Goal: Entertainment & Leisure: Consume media (video, audio)

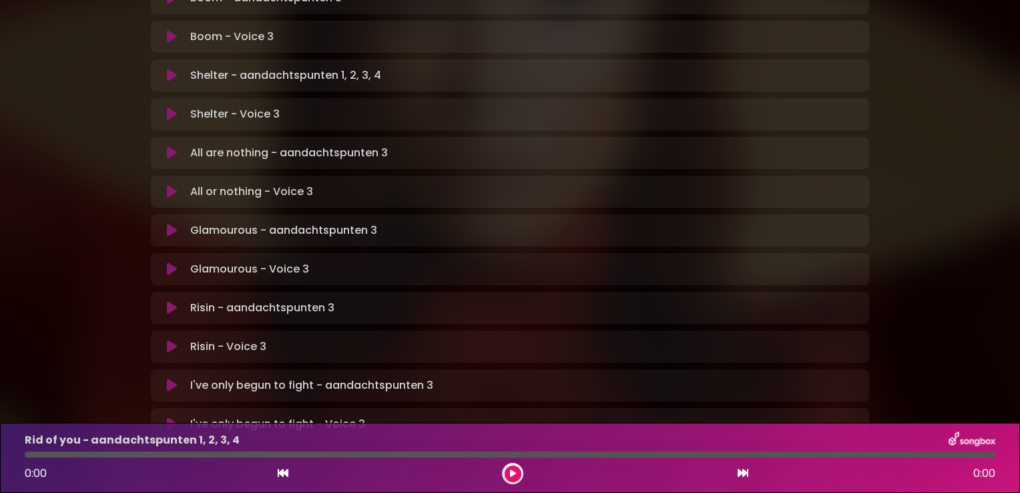
scroll to position [857, 0]
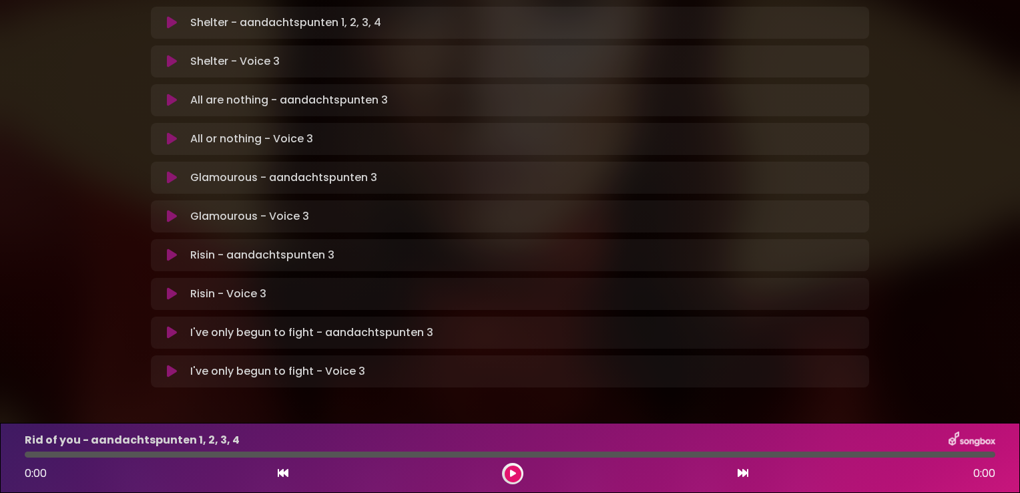
drag, startPoint x: 937, startPoint y: 311, endPoint x: 913, endPoint y: 313, distance: 23.5
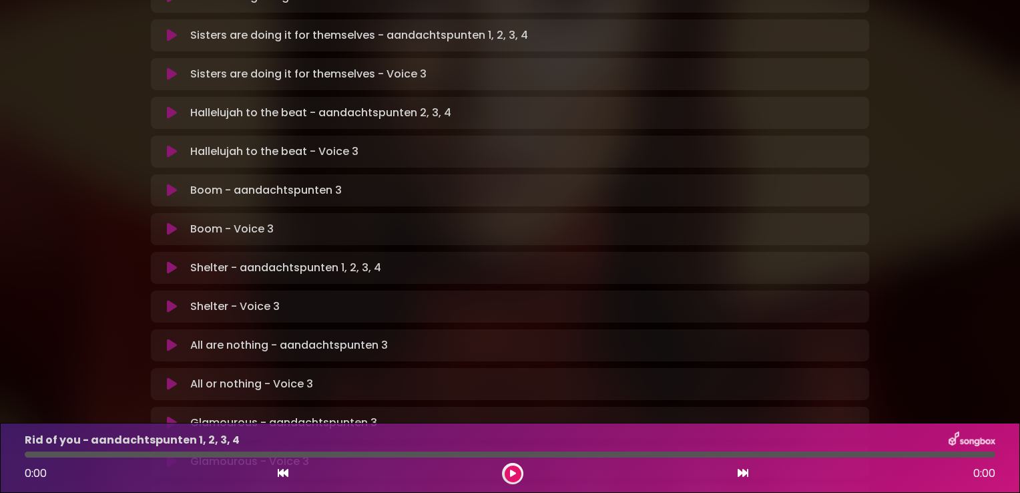
scroll to position [590, 0]
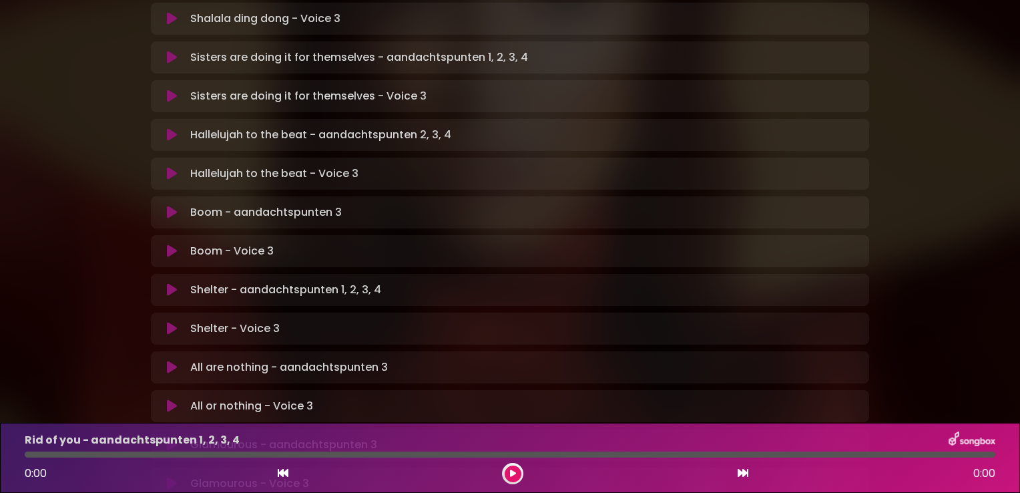
click at [168, 128] on icon at bounding box center [172, 134] width 10 height 13
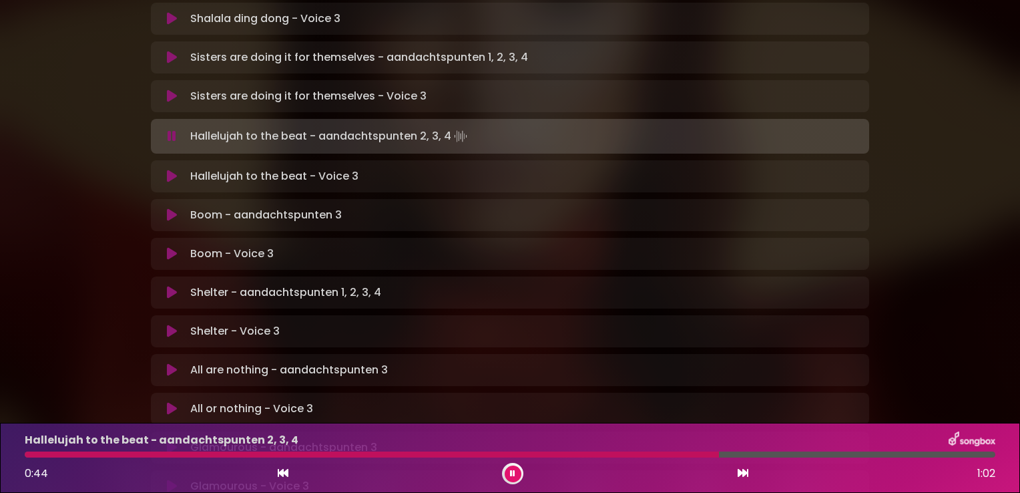
click at [681, 450] on div "Hallelujah to the beat - aandachtspunten 2, 3, 4 0:44 1:02" at bounding box center [510, 457] width 987 height 53
click at [677, 455] on div at bounding box center [376, 454] width 702 height 6
click at [682, 453] on div at bounding box center [510, 454] width 971 height 6
click at [657, 455] on div at bounding box center [341, 454] width 633 height 6
click at [613, 453] on div at bounding box center [344, 454] width 639 height 6
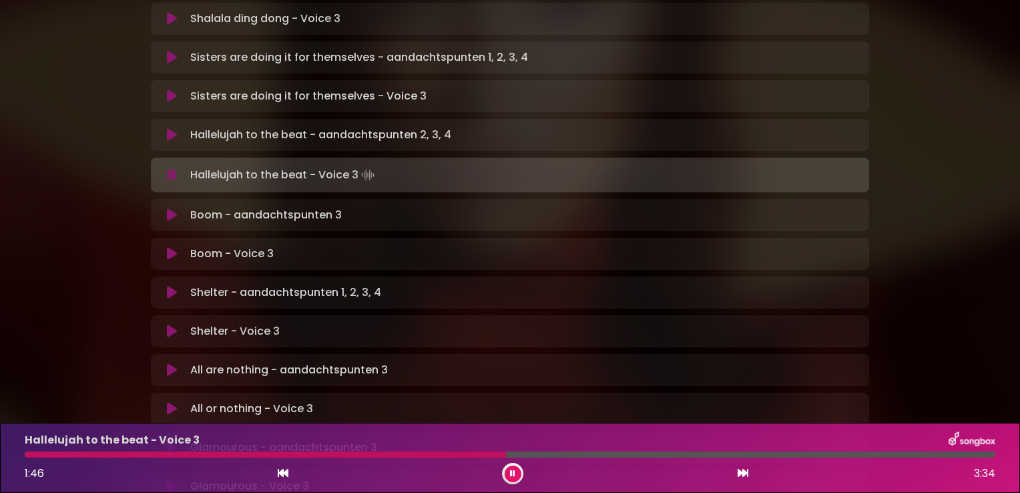
click at [507, 472] on button at bounding box center [513, 473] width 17 height 17
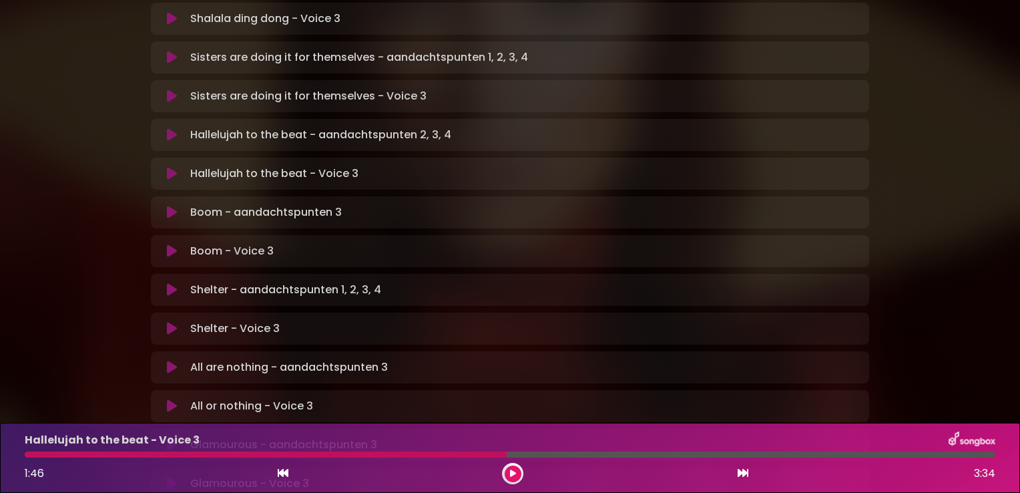
click at [29, 455] on div at bounding box center [266, 454] width 482 height 6
drag, startPoint x: 502, startPoint y: 456, endPoint x: 303, endPoint y: 461, distance: 199.0
click at [303, 461] on div "Hallelujah to the beat - Voice 3 1:46 3:34" at bounding box center [510, 457] width 987 height 53
click at [513, 475] on icon at bounding box center [513, 473] width 6 height 8
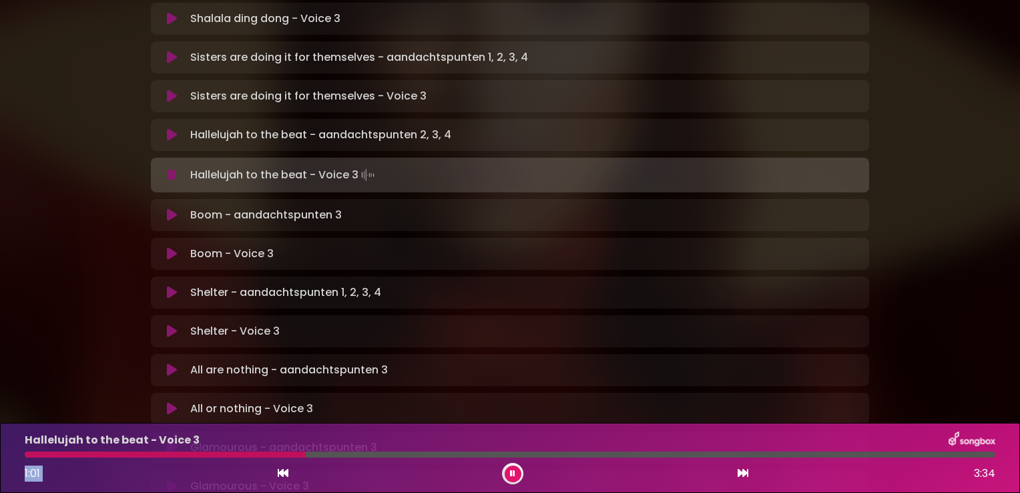
click at [282, 473] on icon at bounding box center [283, 472] width 11 height 11
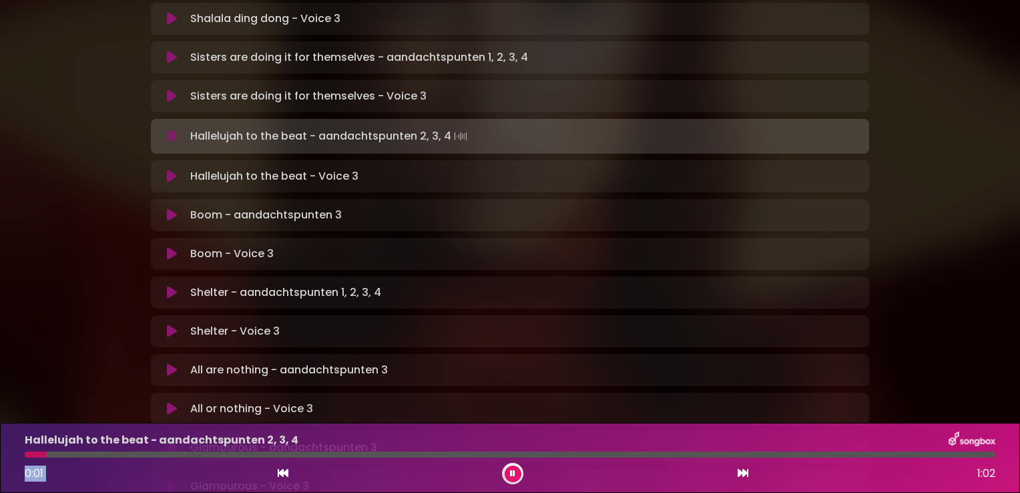
click at [744, 473] on icon at bounding box center [743, 472] width 11 height 11
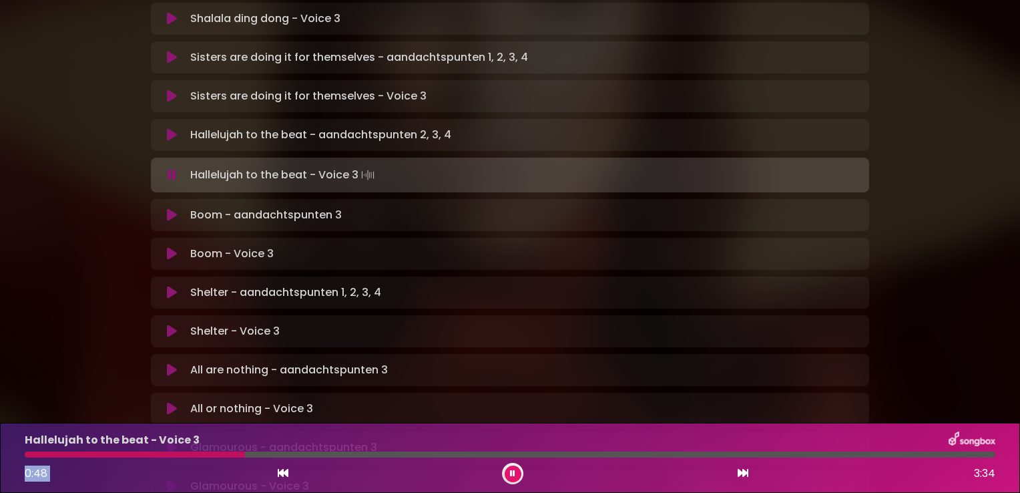
click at [211, 455] on div at bounding box center [510, 454] width 971 height 6
click at [174, 454] on div at bounding box center [131, 454] width 212 height 6
click at [146, 453] on div at bounding box center [135, 454] width 220 height 6
click at [137, 453] on div at bounding box center [131, 454] width 212 height 6
click at [130, 453] on div at bounding box center [138, 454] width 226 height 6
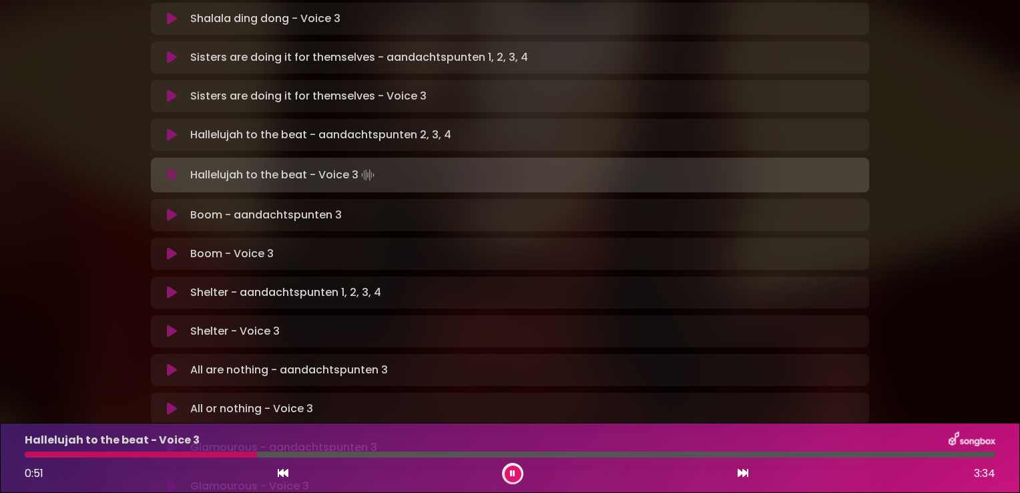
click at [166, 456] on div at bounding box center [141, 454] width 232 height 6
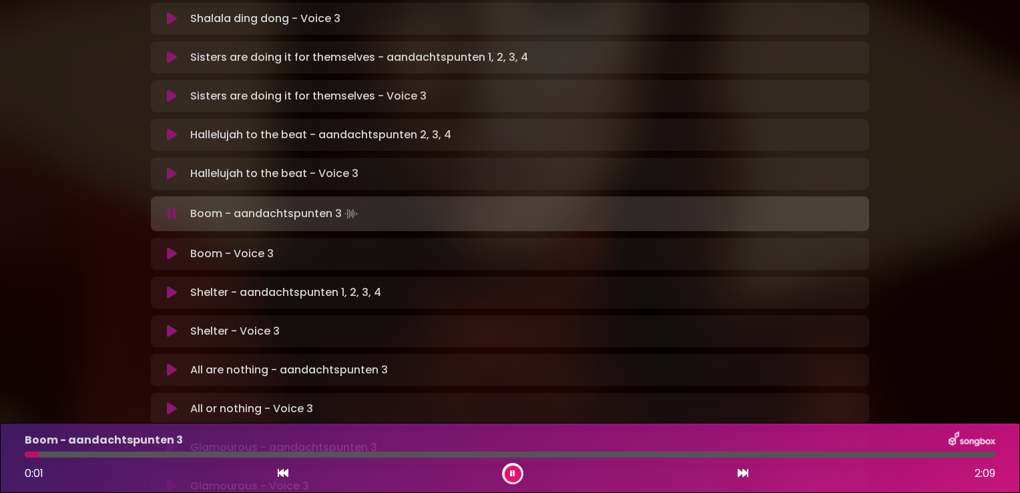
click at [282, 473] on icon at bounding box center [283, 472] width 11 height 11
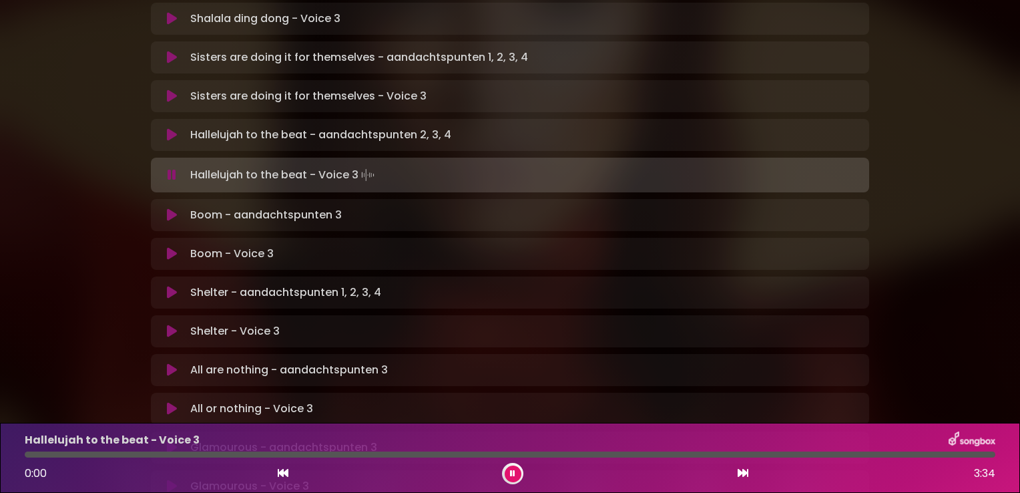
click at [464, 451] on div at bounding box center [510, 454] width 971 height 6
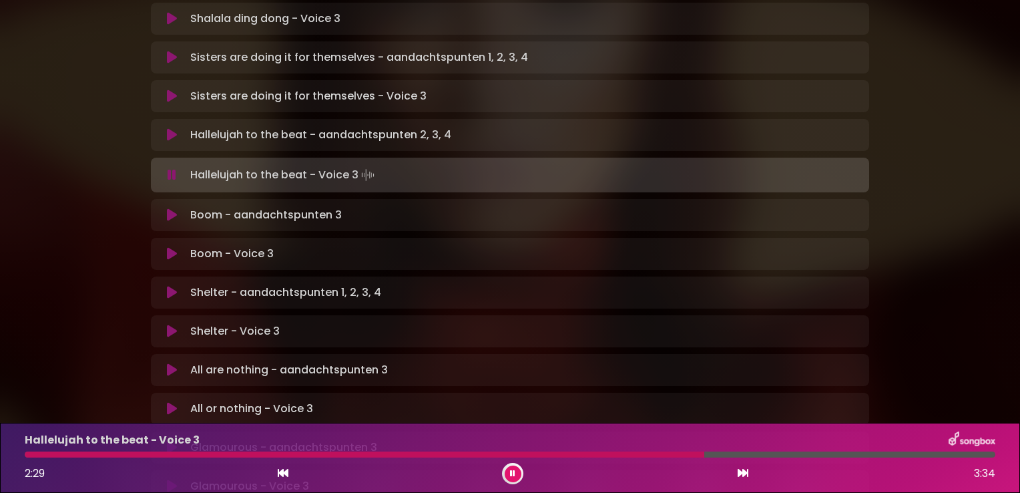
click at [507, 472] on button at bounding box center [513, 473] width 17 height 17
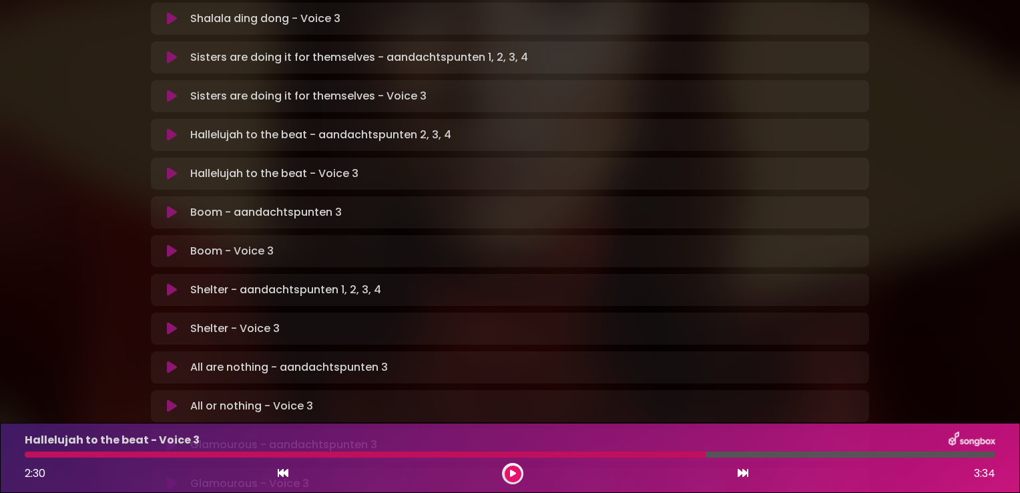
click at [745, 471] on icon at bounding box center [743, 472] width 11 height 11
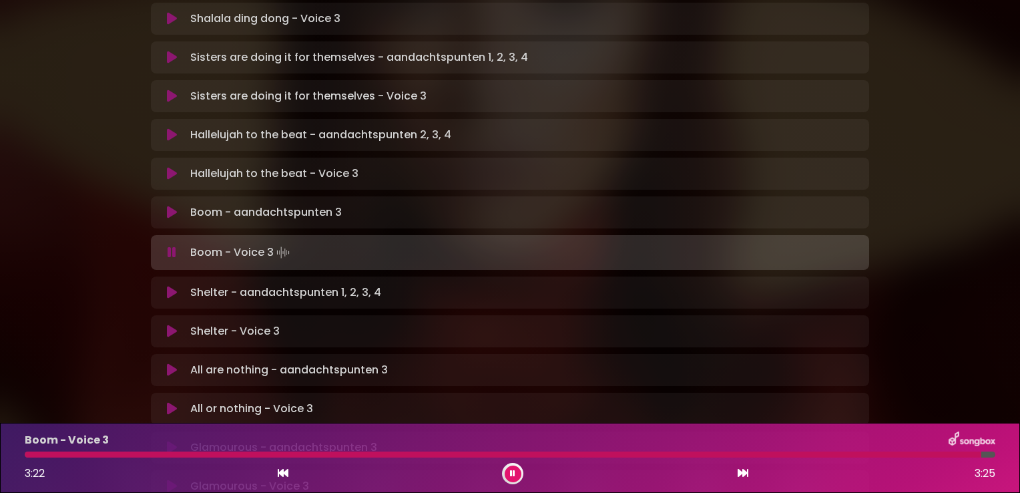
click at [516, 474] on button at bounding box center [513, 473] width 17 height 17
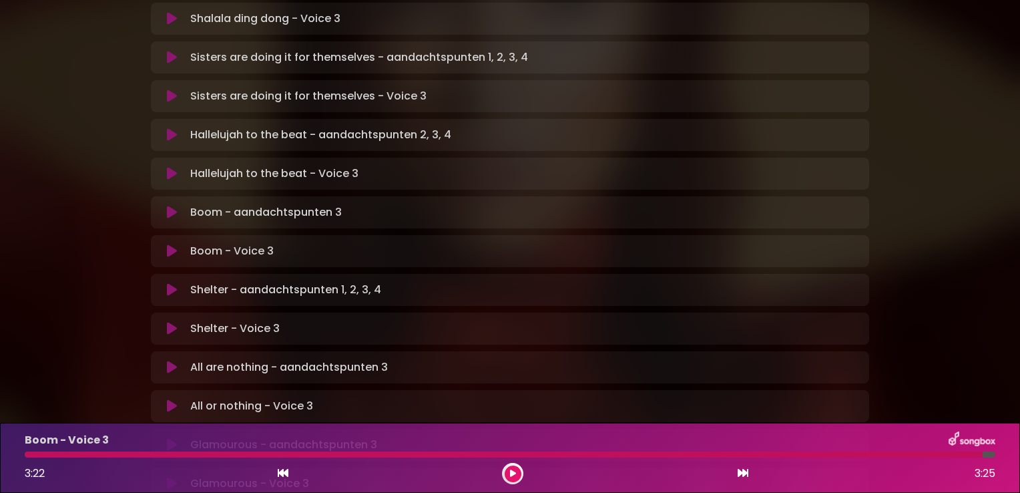
click at [513, 471] on icon at bounding box center [513, 473] width 6 height 8
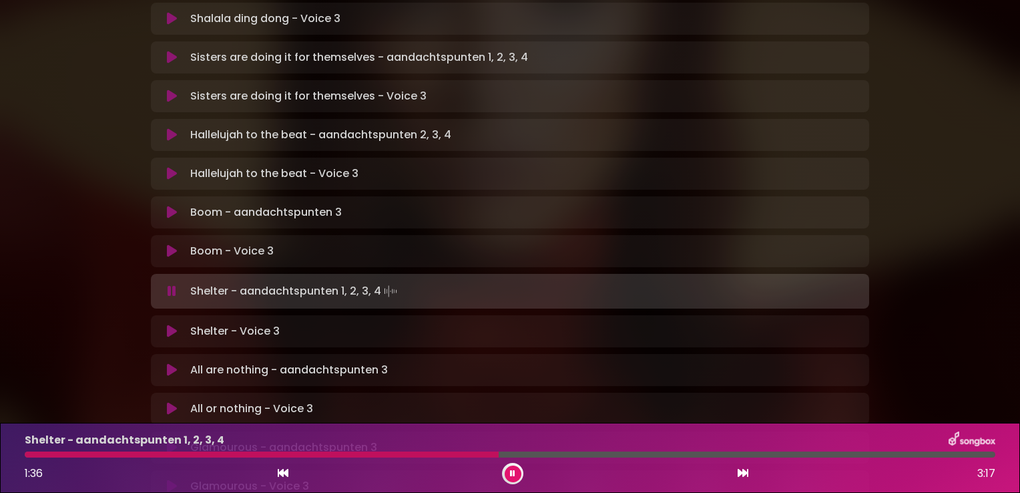
click at [446, 453] on div at bounding box center [262, 454] width 474 height 6
click at [425, 455] on div at bounding box center [254, 454] width 459 height 6
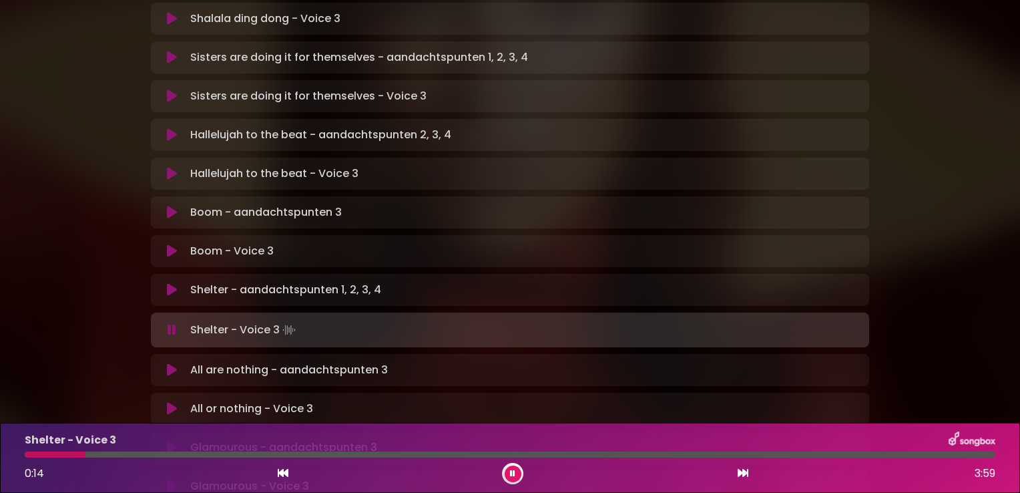
click at [111, 453] on div at bounding box center [510, 454] width 971 height 6
click at [129, 457] on div at bounding box center [510, 454] width 971 height 6
click at [141, 457] on div at bounding box center [510, 454] width 971 height 6
click at [269, 459] on div "Shelter - Voice 3 1:18 3:59" at bounding box center [510, 457] width 987 height 53
click at [272, 456] on div at bounding box center [185, 454] width 320 height 6
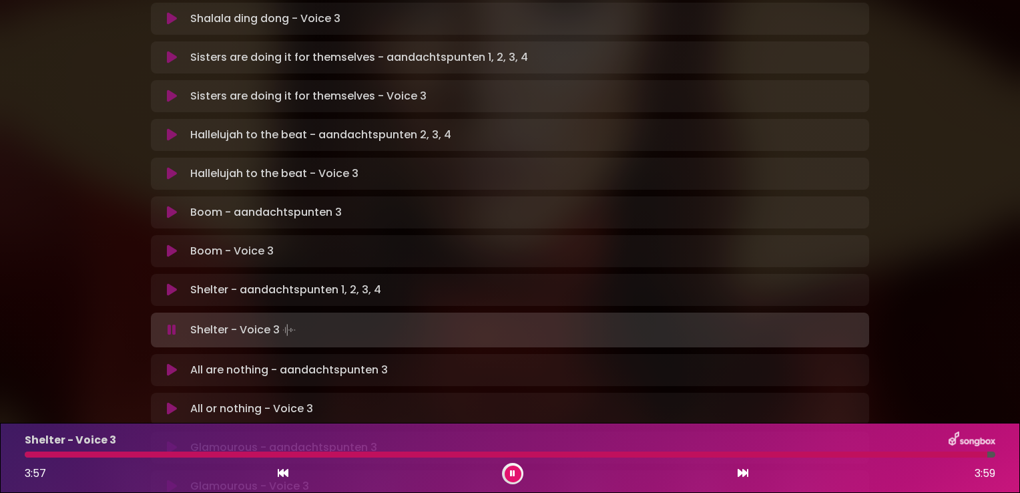
click at [507, 473] on button at bounding box center [513, 473] width 17 height 17
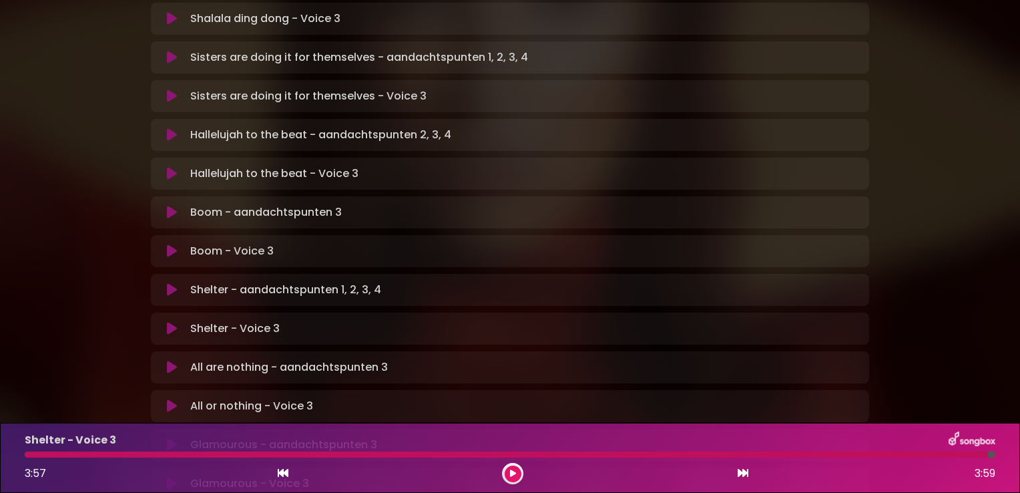
click at [502, 469] on div at bounding box center [512, 473] width 21 height 21
click at [511, 469] on icon at bounding box center [513, 473] width 6 height 8
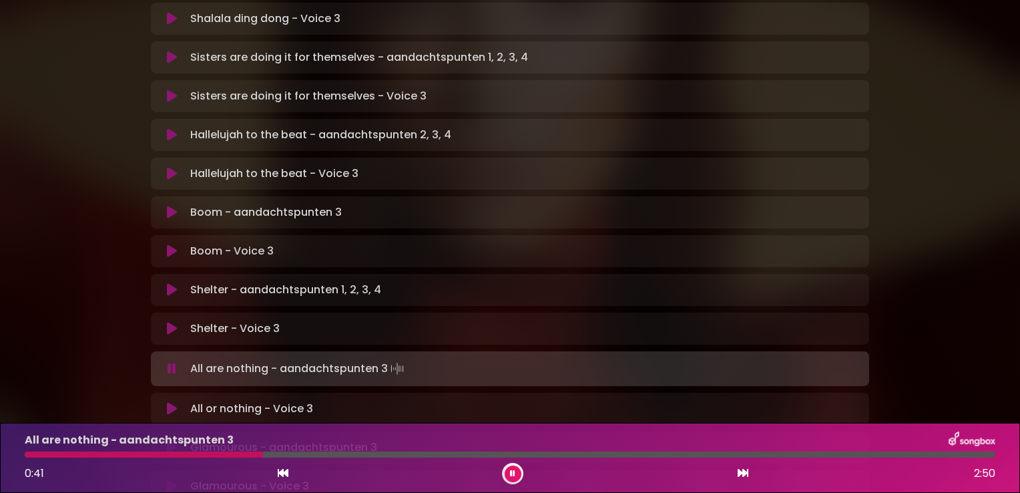
click at [145, 453] on div at bounding box center [144, 454] width 238 height 6
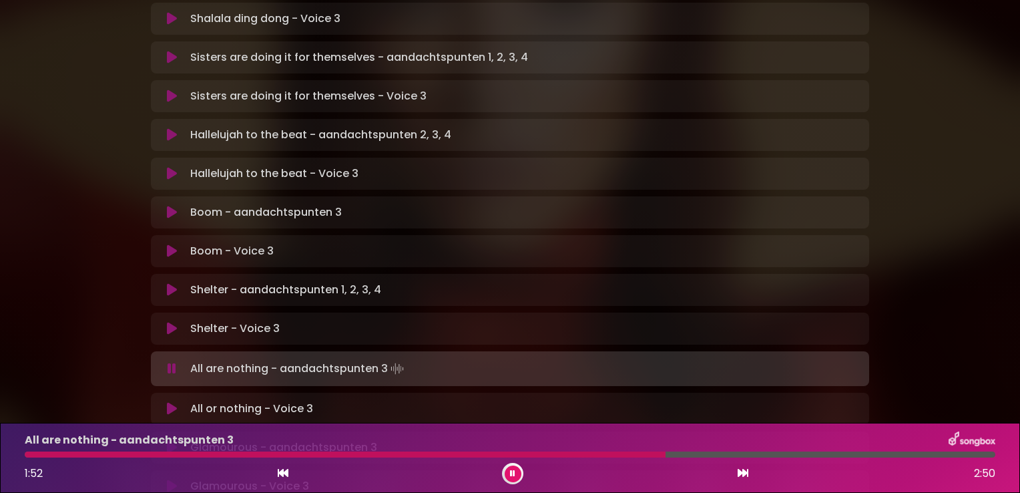
click at [592, 457] on div at bounding box center [510, 454] width 971 height 6
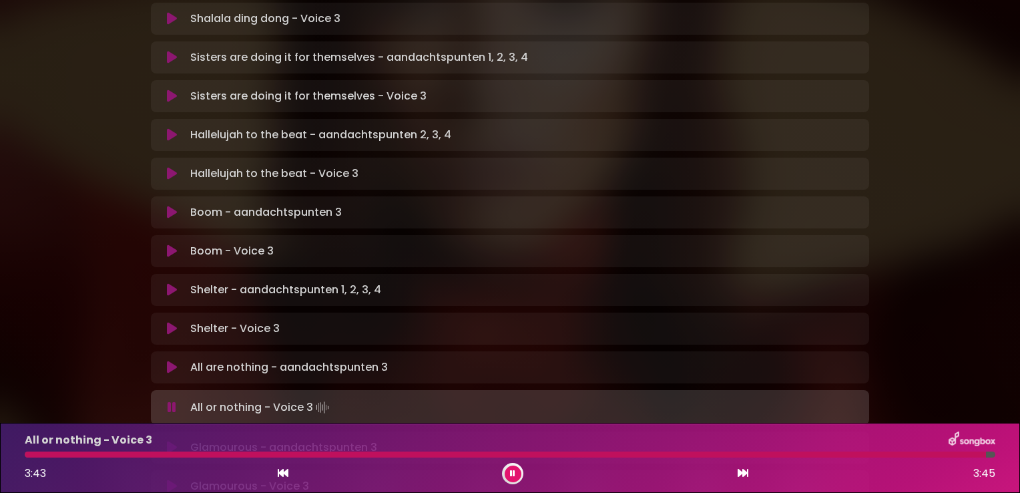
click at [521, 473] on button at bounding box center [513, 473] width 17 height 17
